Goal: Check status: Verify the current state of an ongoing process or item

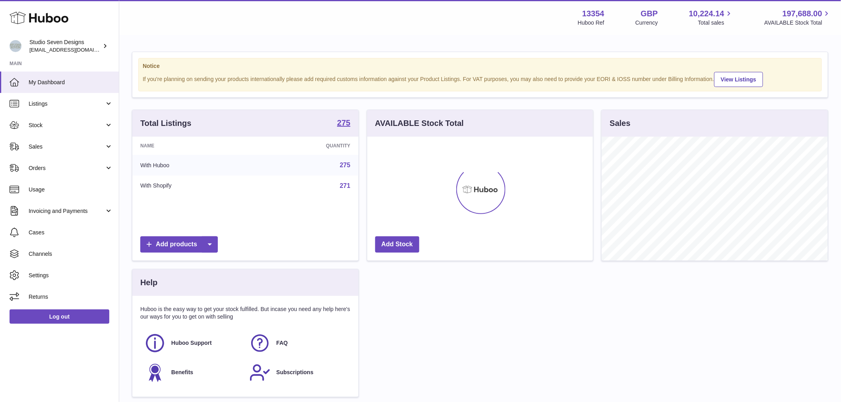
scroll to position [124, 226]
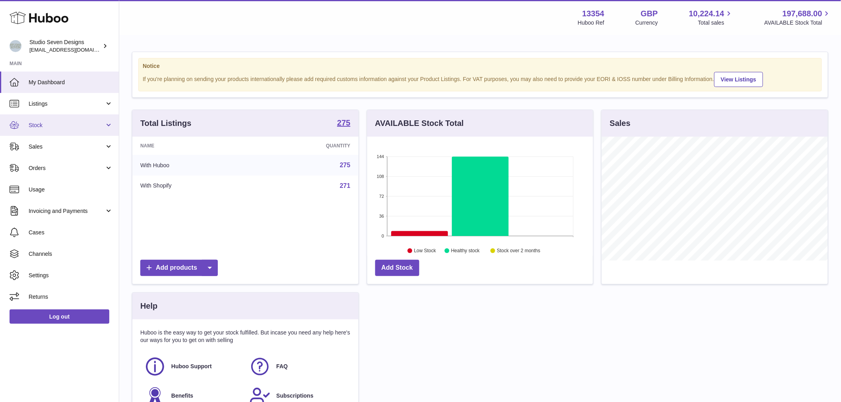
drag, startPoint x: 58, startPoint y: 126, endPoint x: 58, endPoint y: 132, distance: 6.4
click at [58, 126] on span "Stock" at bounding box center [67, 126] width 76 height 8
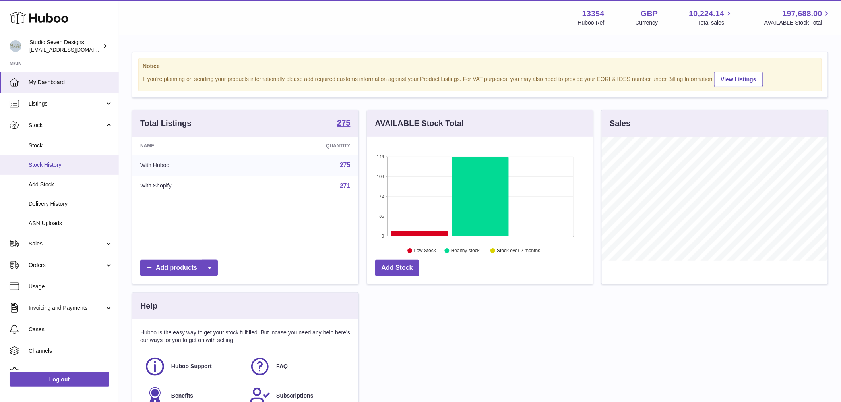
click at [61, 161] on link "Stock History" at bounding box center [59, 164] width 119 height 19
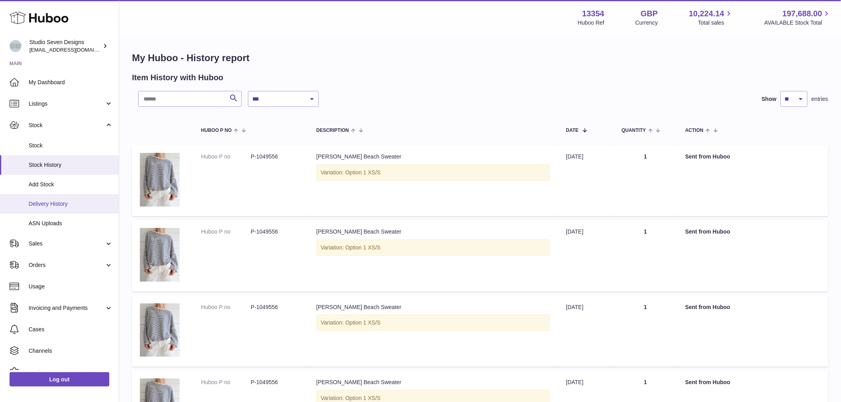
click at [68, 205] on span "Delivery History" at bounding box center [71, 204] width 84 height 8
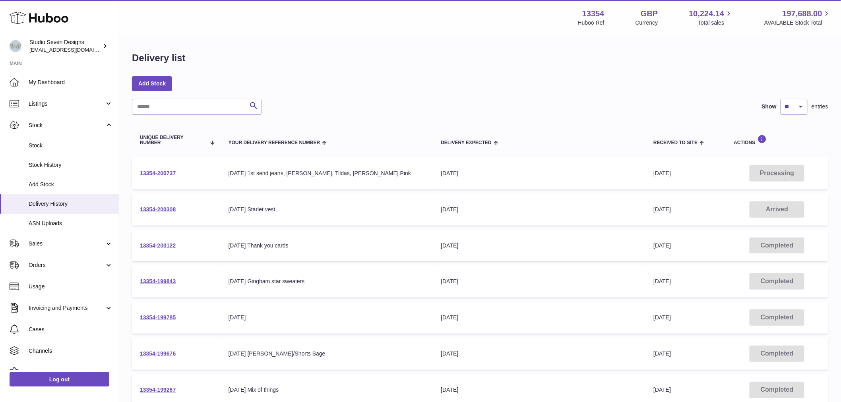
click at [170, 175] on link "13354-200737" at bounding box center [158, 173] width 36 height 6
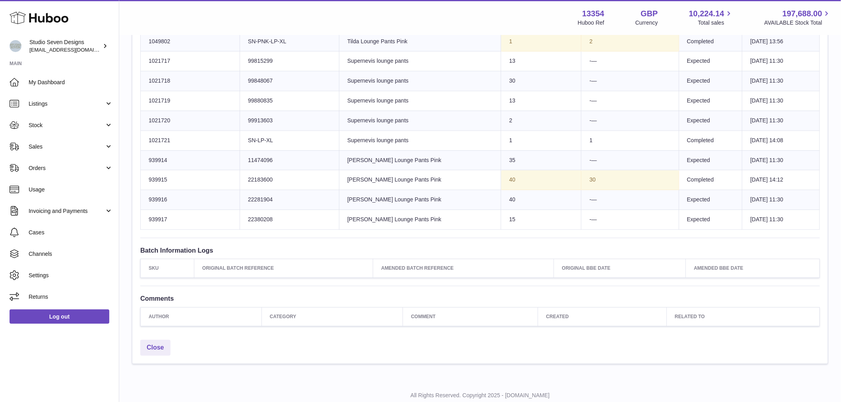
scroll to position [600, 0]
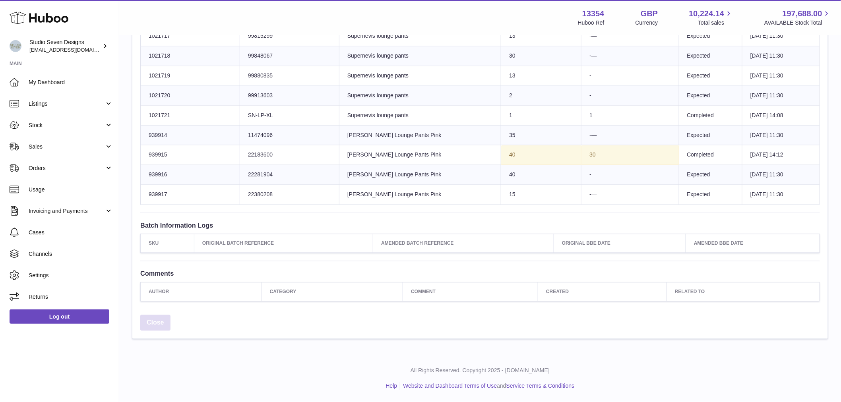
click at [157, 323] on link "Close" at bounding box center [155, 323] width 30 height 16
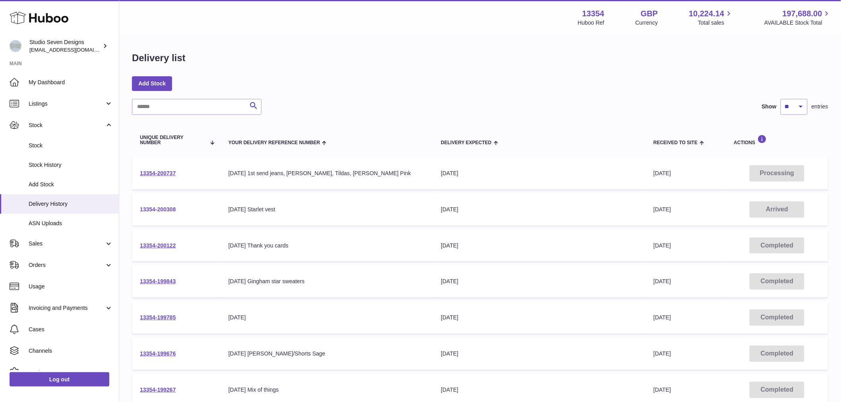
click at [172, 208] on link "13354-200308" at bounding box center [158, 209] width 36 height 6
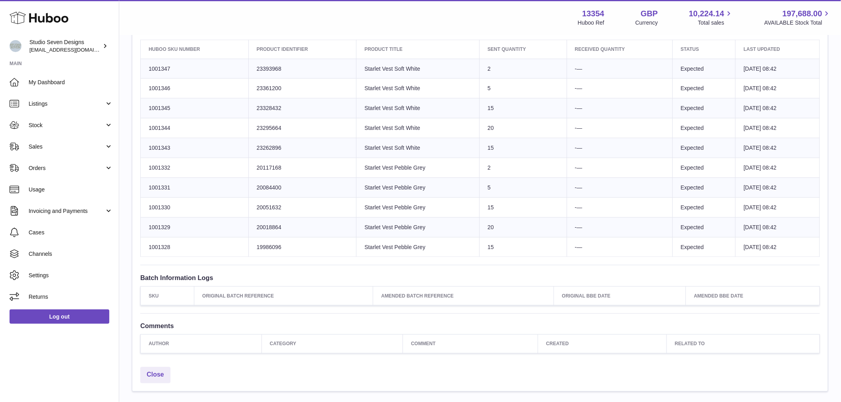
scroll to position [88, 0]
